Goal: Information Seeking & Learning: Learn about a topic

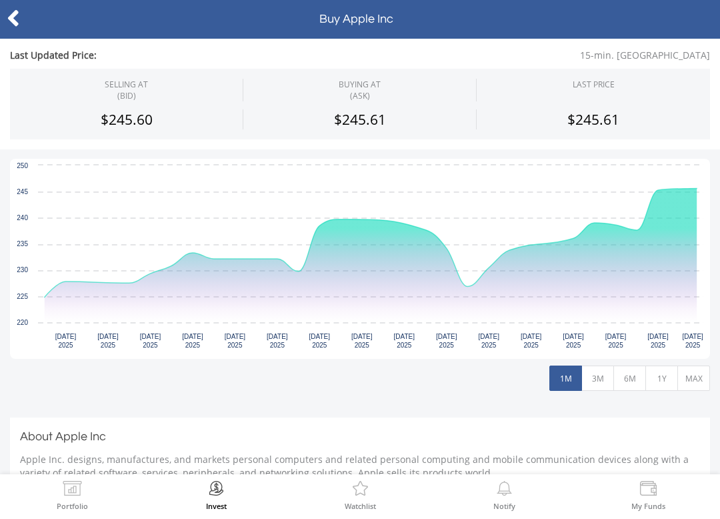
scroll to position [227, 0]
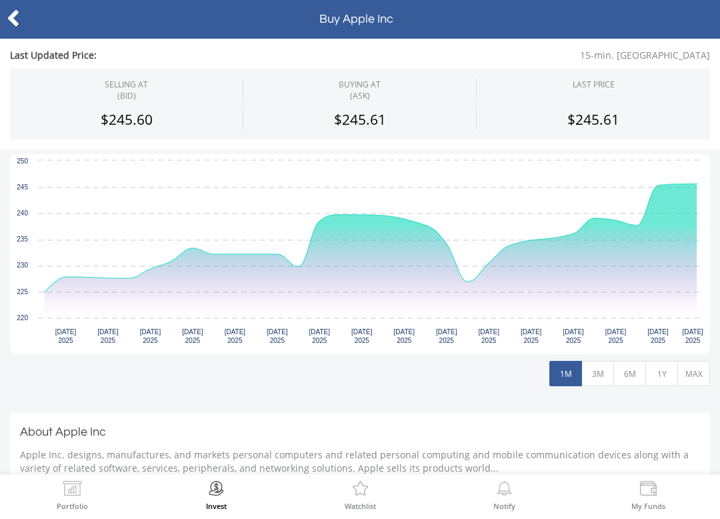
click at [597, 371] on button "3M" at bounding box center [597, 373] width 33 height 25
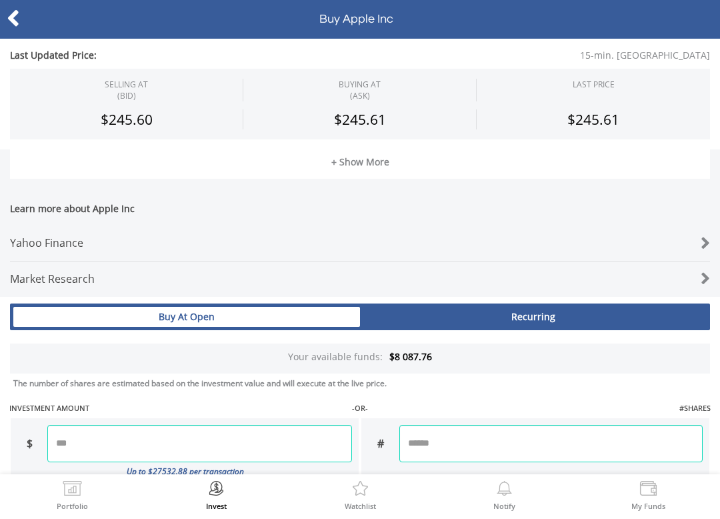
scroll to position [553, 0]
click at [10, 19] on icon at bounding box center [13, 18] width 13 height 26
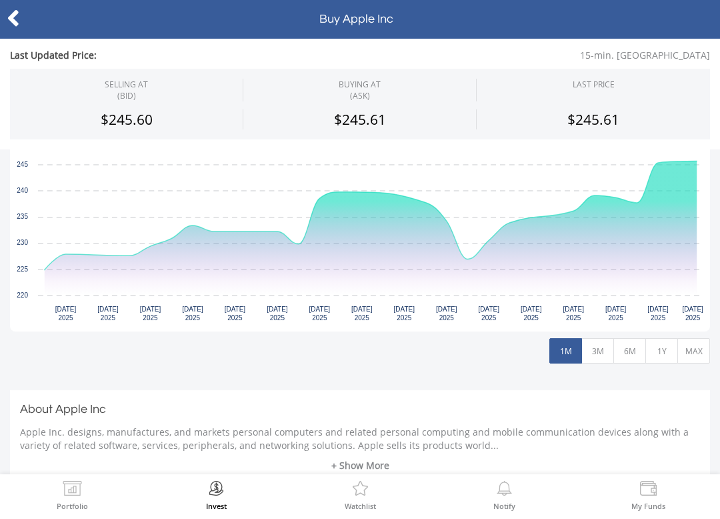
scroll to position [249, 0]
click at [635, 346] on button "6M" at bounding box center [629, 350] width 33 height 25
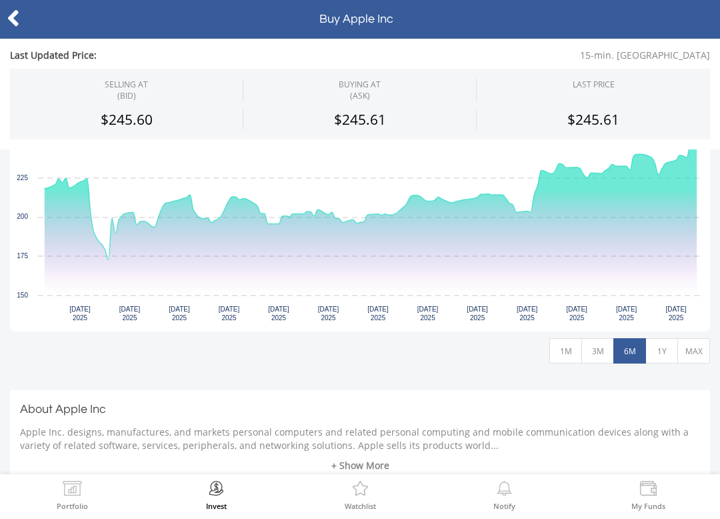
click at [657, 347] on button "1Y" at bounding box center [661, 350] width 33 height 25
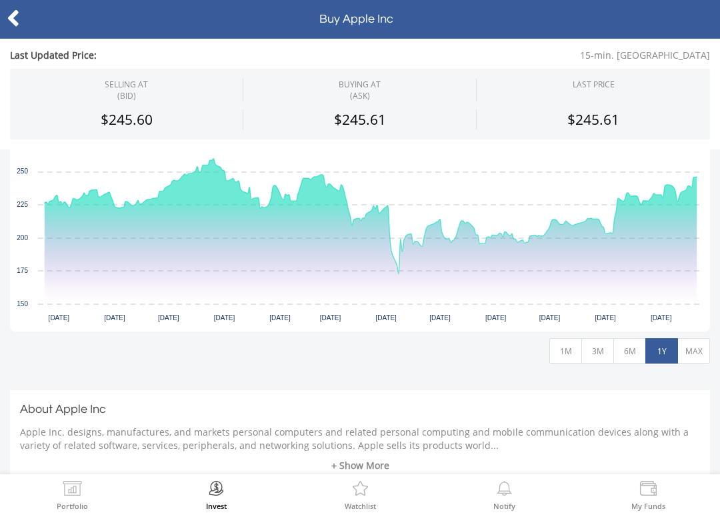
click at [695, 343] on button "MAX" at bounding box center [693, 350] width 33 height 25
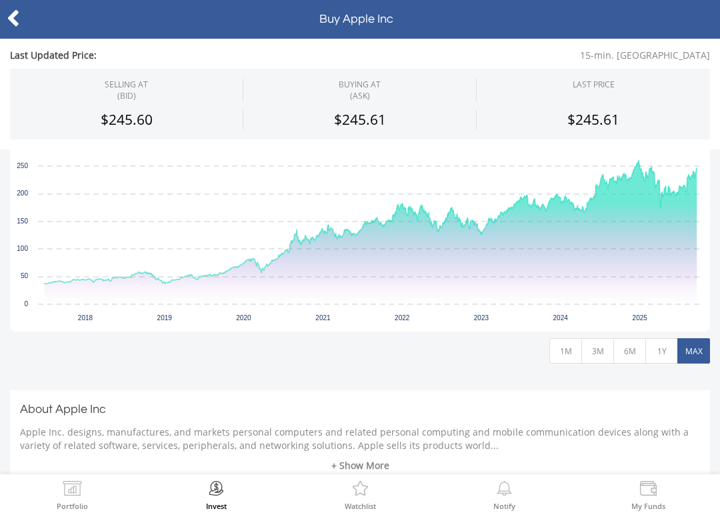
click at [7, 18] on icon at bounding box center [13, 18] width 13 height 26
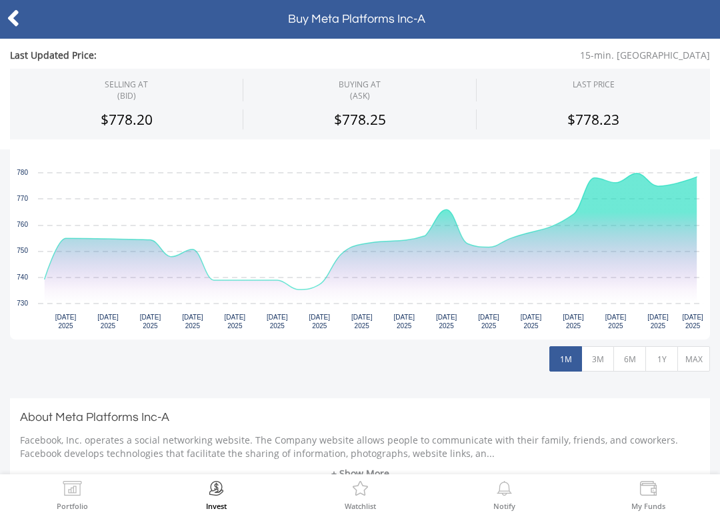
scroll to position [246, 0]
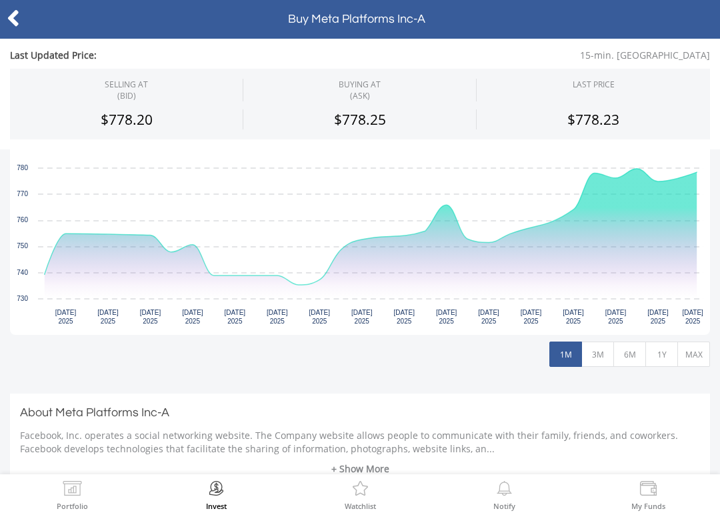
click at [602, 344] on button "3M" at bounding box center [597, 353] width 33 height 25
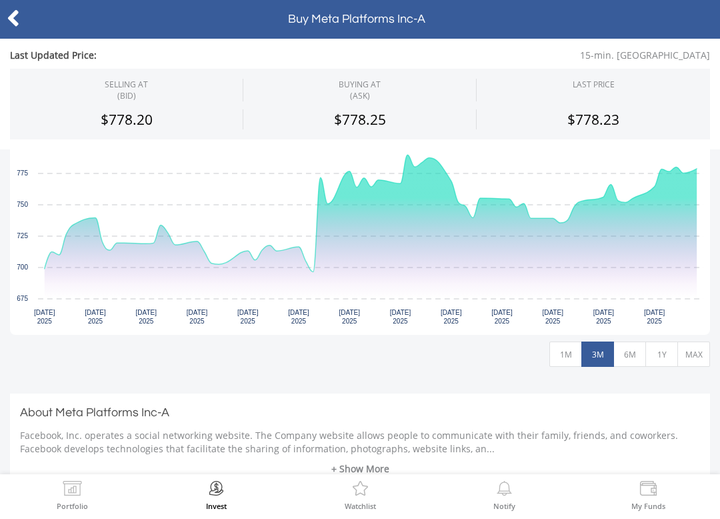
click at [626, 348] on button "6M" at bounding box center [629, 353] width 33 height 25
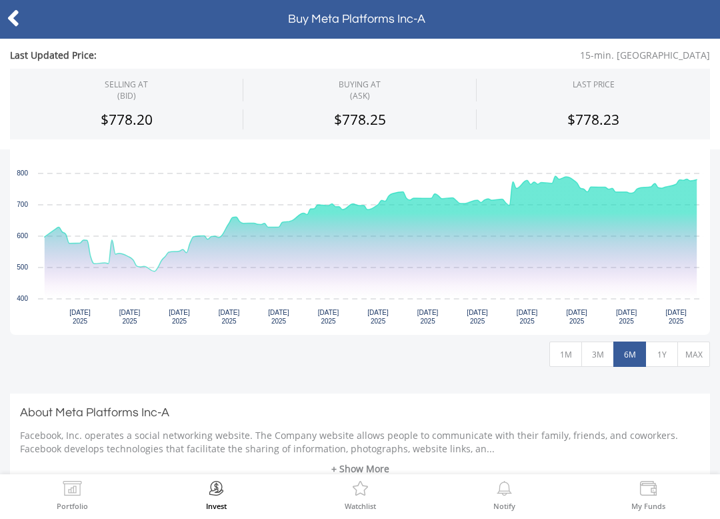
click at [657, 352] on button "1Y" at bounding box center [661, 353] width 33 height 25
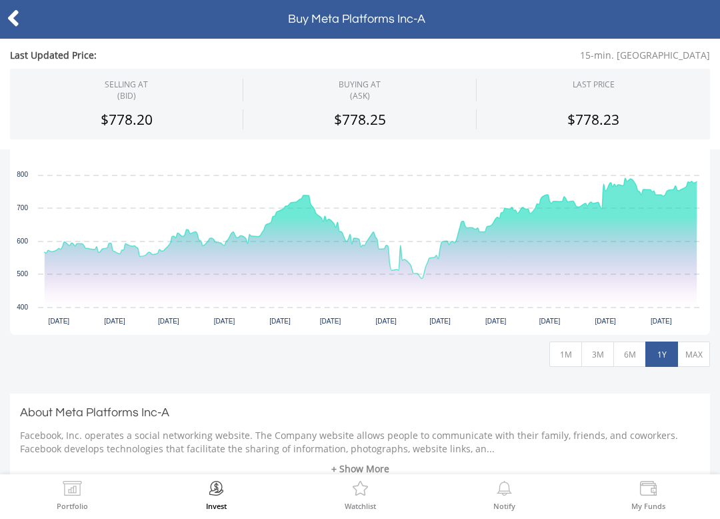
click at [687, 350] on button "MAX" at bounding box center [693, 353] width 33 height 25
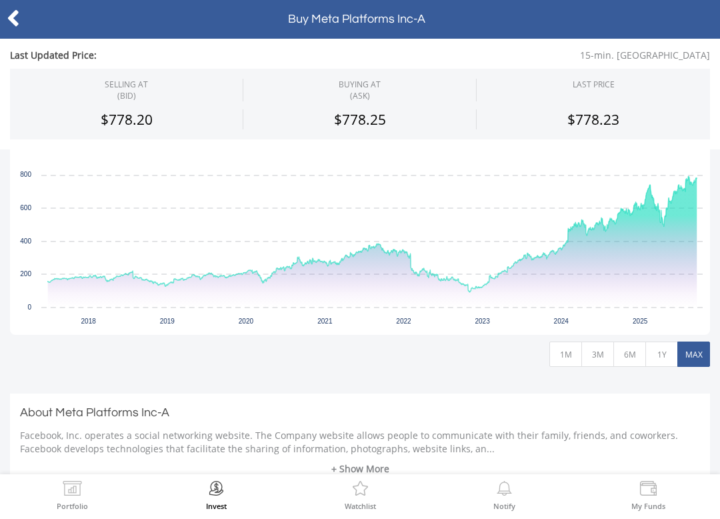
click at [17, 13] on icon at bounding box center [13, 18] width 13 height 26
